Goal: Navigation & Orientation: Find specific page/section

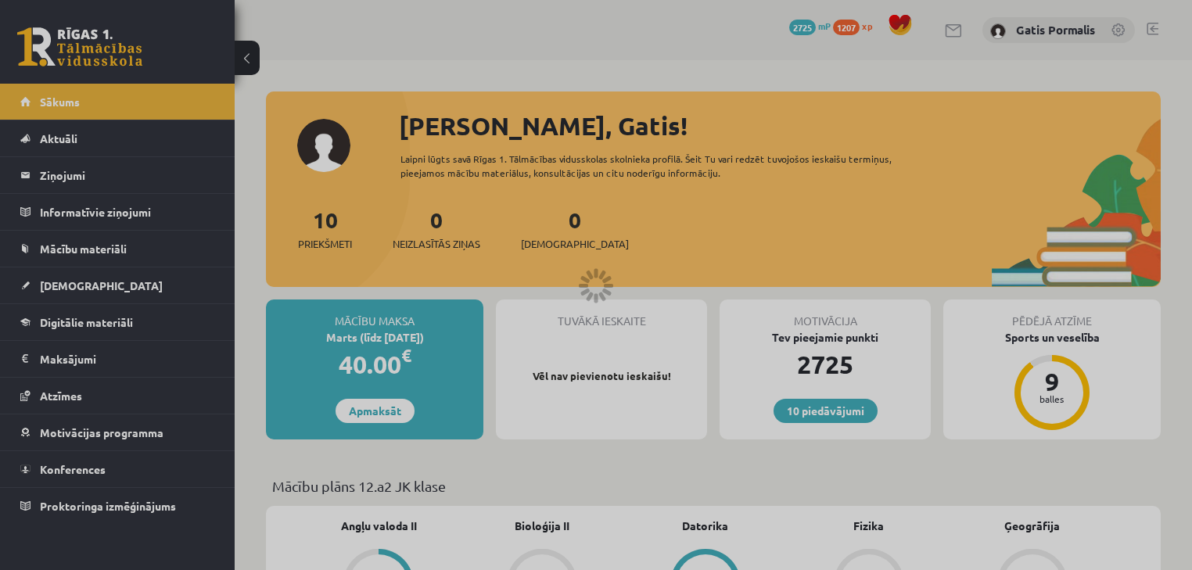
scroll to position [1127, 0]
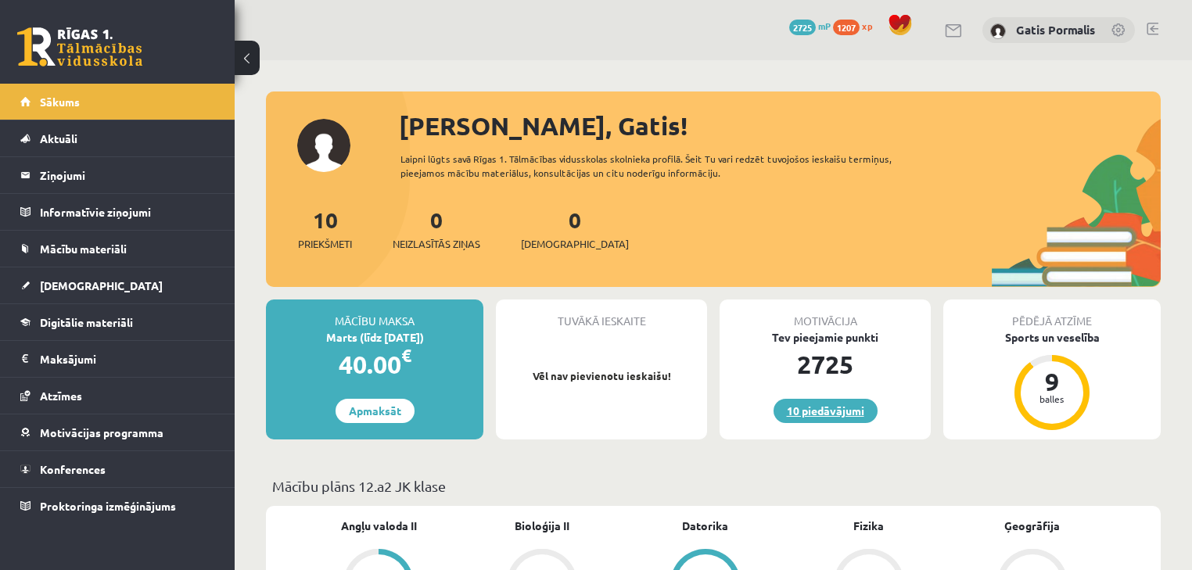
click at [839, 410] on link "10 piedāvājumi" at bounding box center [826, 411] width 104 height 24
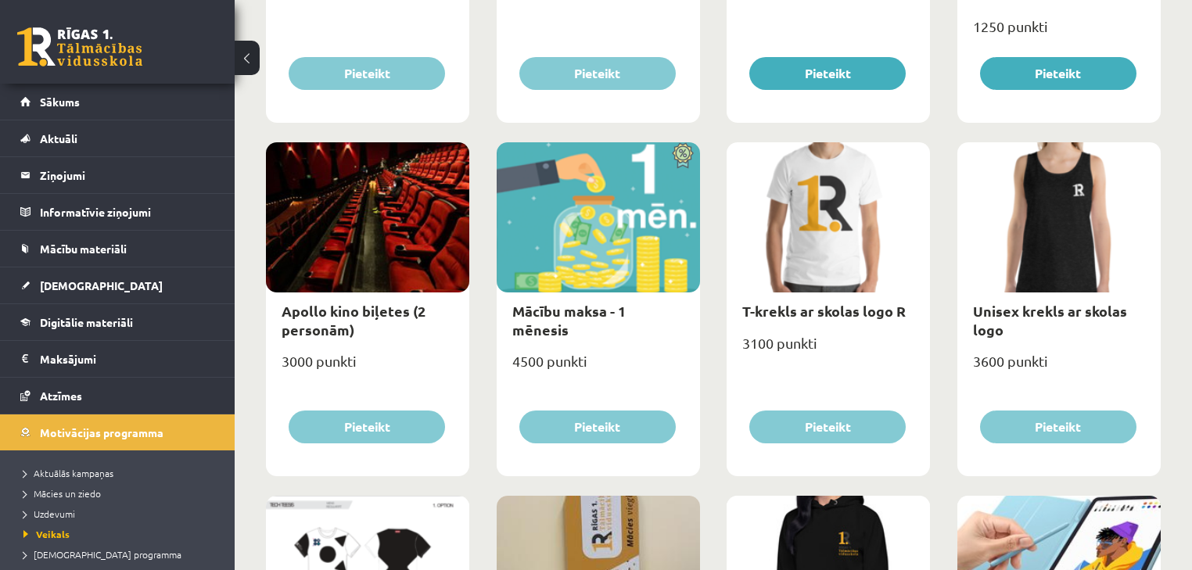
scroll to position [376, 0]
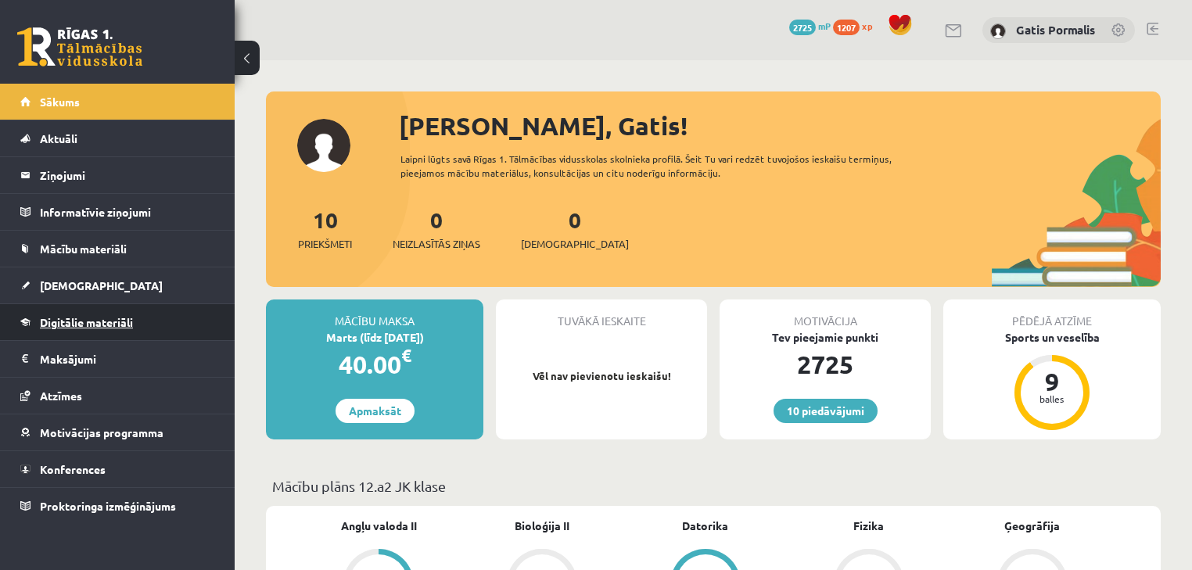
click at [128, 322] on span "Digitālie materiāli" at bounding box center [86, 322] width 93 height 14
